Goal: Task Accomplishment & Management: Manage account settings

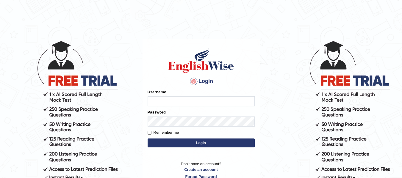
type input "anita28"
click at [181, 141] on button "Login" at bounding box center [201, 143] width 107 height 9
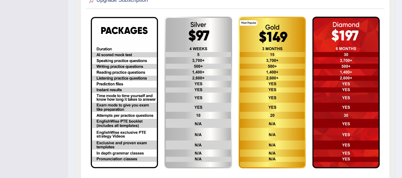
scroll to position [168, 0]
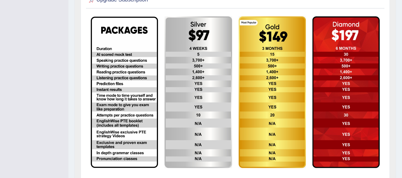
click at [139, 136] on img at bounding box center [124, 92] width 67 height 151
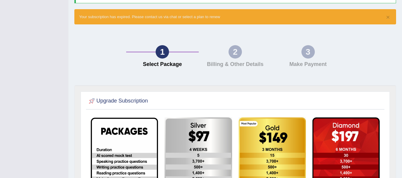
scroll to position [0, 0]
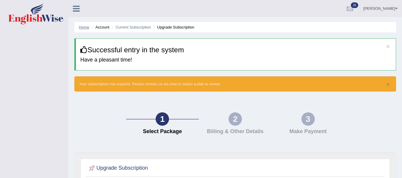
click at [84, 28] on link "Home" at bounding box center [84, 27] width 10 height 4
